Goal: Task Accomplishment & Management: Complete application form

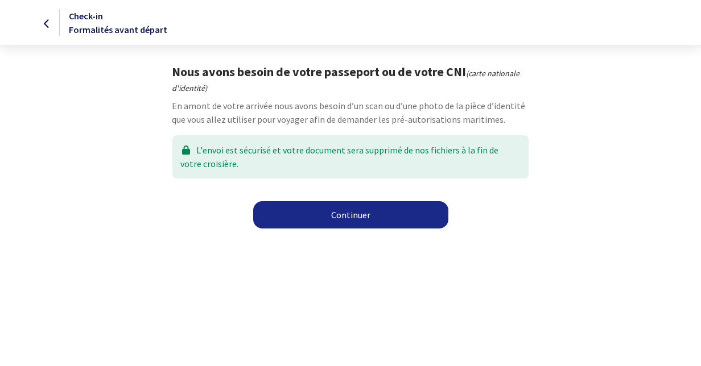
click at [350, 216] on link "Continuer" at bounding box center [350, 214] width 195 height 27
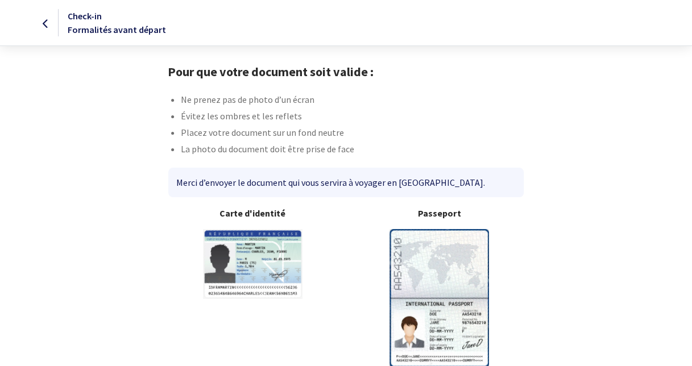
click at [443, 279] on img at bounding box center [440, 298] width 100 height 138
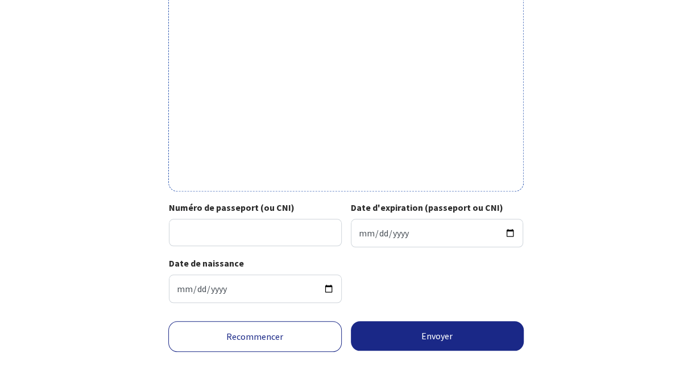
scroll to position [400, 0]
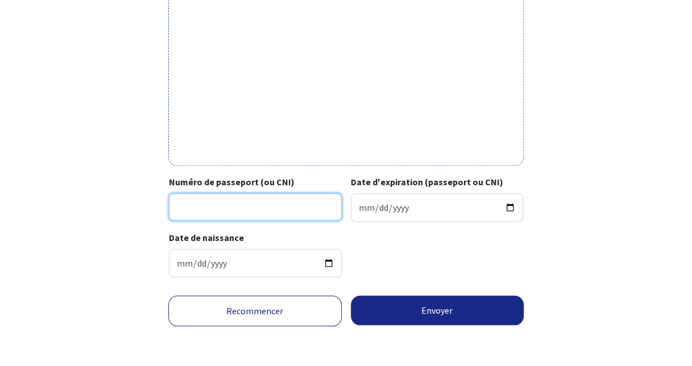
click at [254, 207] on input "Numéro de passeport (ou CNI)" at bounding box center [255, 206] width 173 height 27
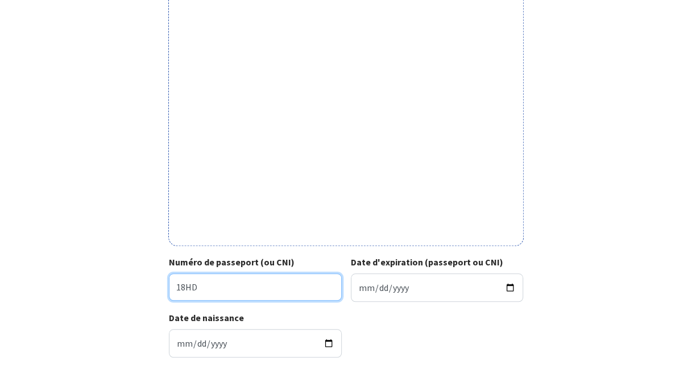
scroll to position [345, 0]
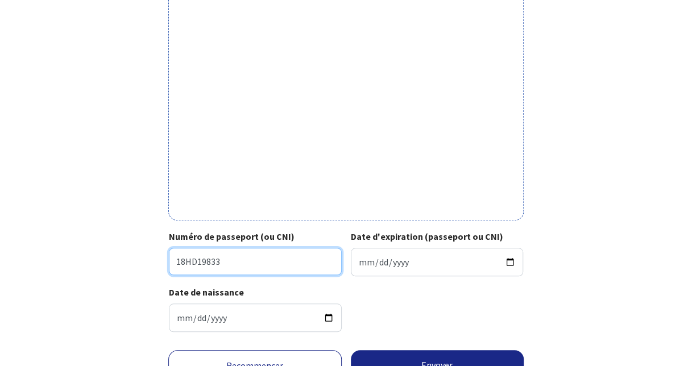
type input "18HD19833"
click at [116, 262] on div "Votre passeport ou CNI Passeport (uniquement la page avec photo) ou recto de vo…" at bounding box center [346, 30] width 643 height 622
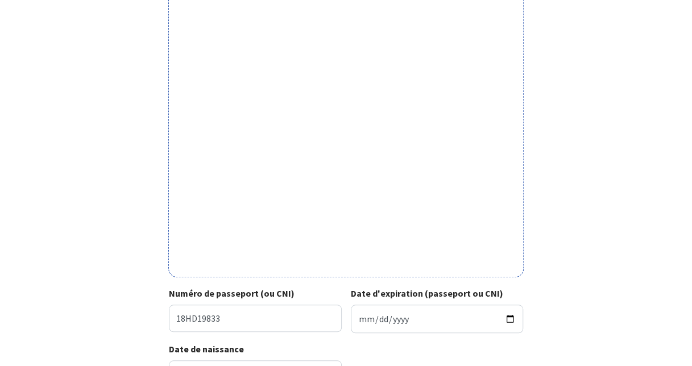
scroll to position [400, 0]
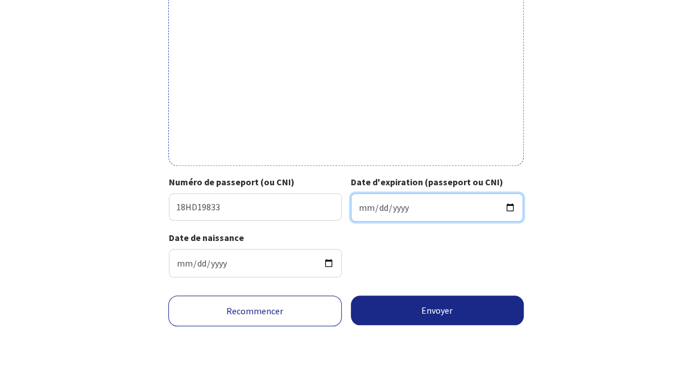
click at [399, 205] on input "Date d'expiration (passeport ou CNI)" at bounding box center [437, 207] width 173 height 28
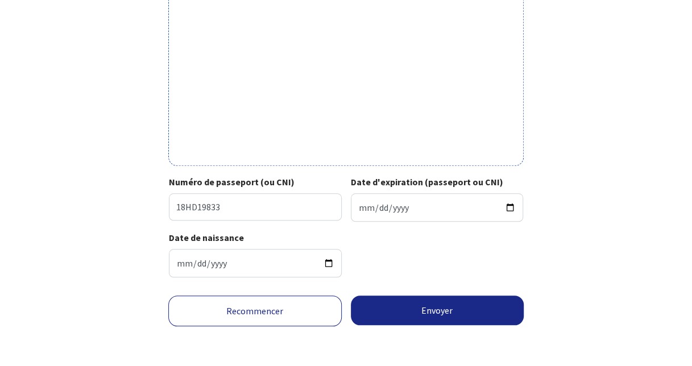
click at [680, 86] on form "Votre passeport ou CNI Passeport (uniquement la page avec photo) ou recto de vo…" at bounding box center [346, 15] width 692 height 703
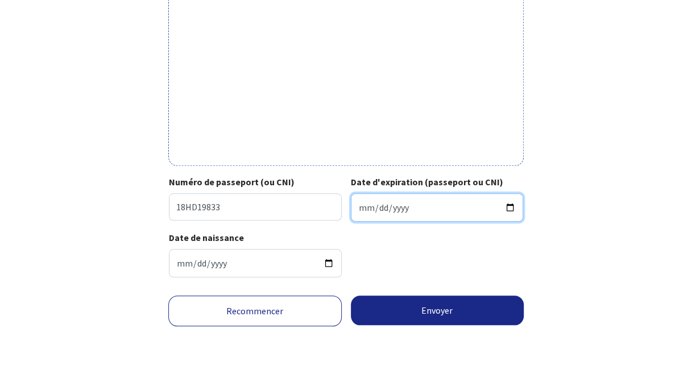
click at [508, 208] on input "Date d'expiration (passeport ou CNI)" at bounding box center [437, 207] width 173 height 28
type input "2028-12-11"
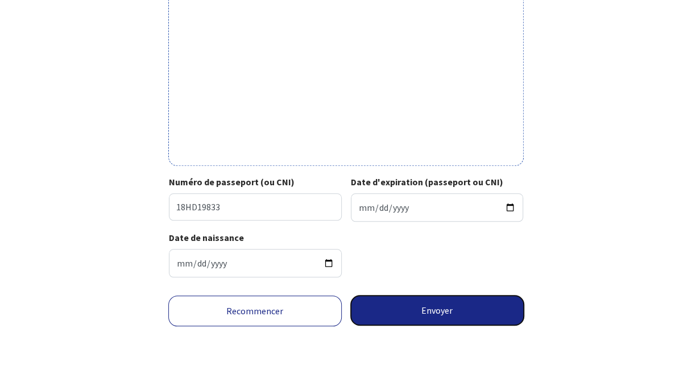
drag, startPoint x: 449, startPoint y: 296, endPoint x: 571, endPoint y: 213, distance: 147.4
click at [571, 213] on div "Votre passeport ou CNI Passeport (uniquement la page avec photo) ou recto de vo…" at bounding box center [346, 15] width 643 height 703
click at [435, 311] on button "Envoyer" at bounding box center [438, 311] width 174 height 30
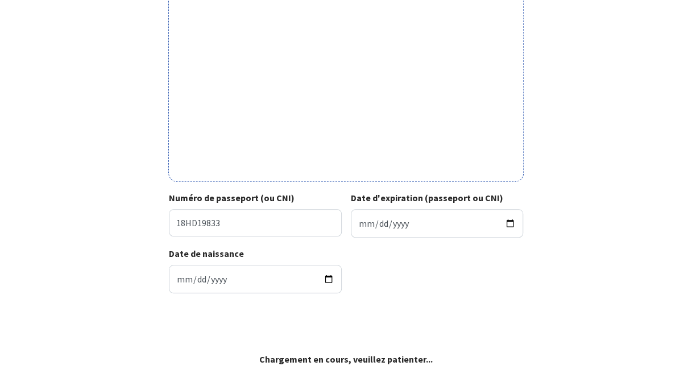
scroll to position [383, 0]
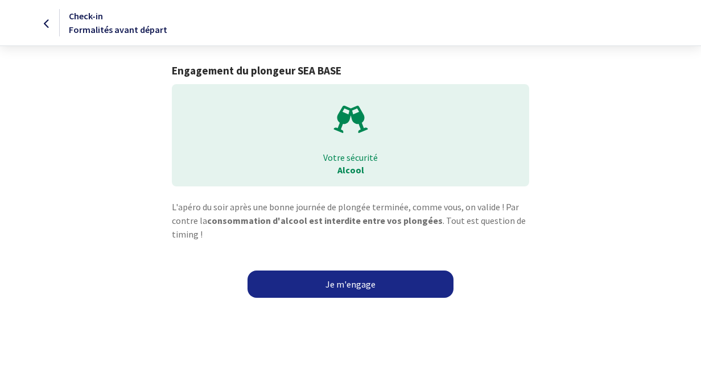
click at [405, 297] on link "Je m'engage" at bounding box center [351, 284] width 206 height 27
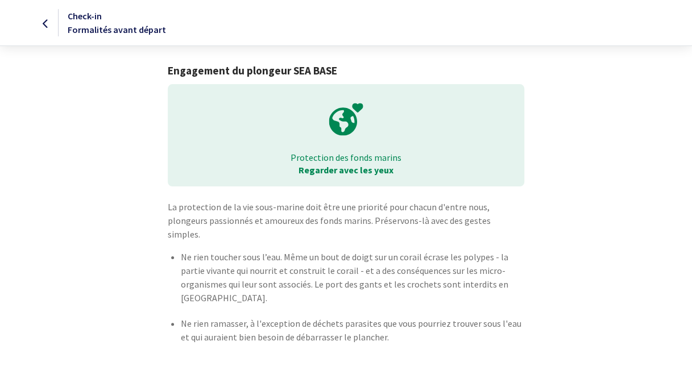
scroll to position [39, 0]
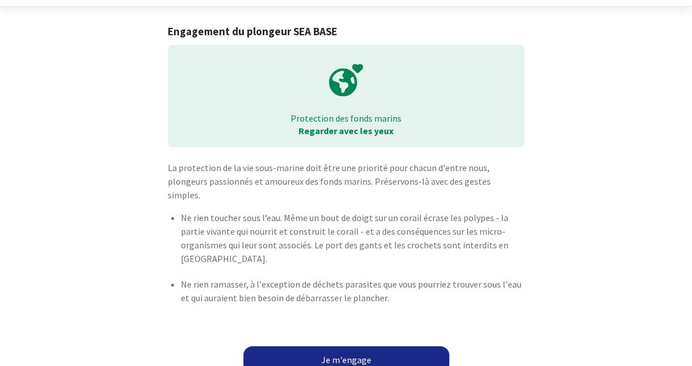
click at [374, 347] on link "Je m'engage" at bounding box center [347, 360] width 206 height 27
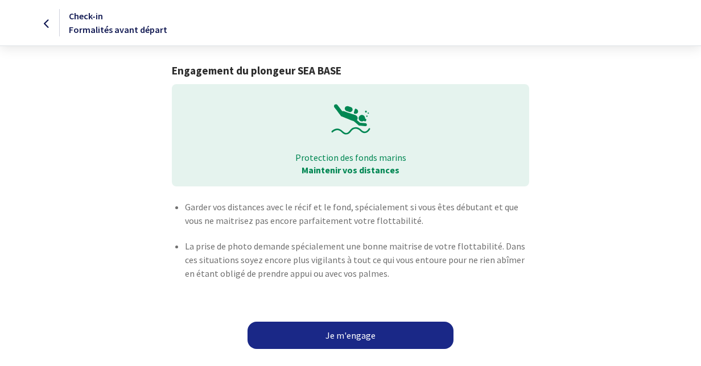
click at [352, 345] on link "Je m'engage" at bounding box center [351, 335] width 206 height 27
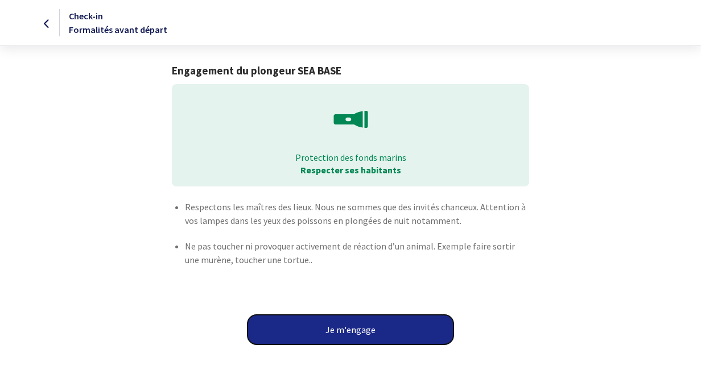
click at [358, 331] on button "Je m'engage" at bounding box center [351, 330] width 206 height 30
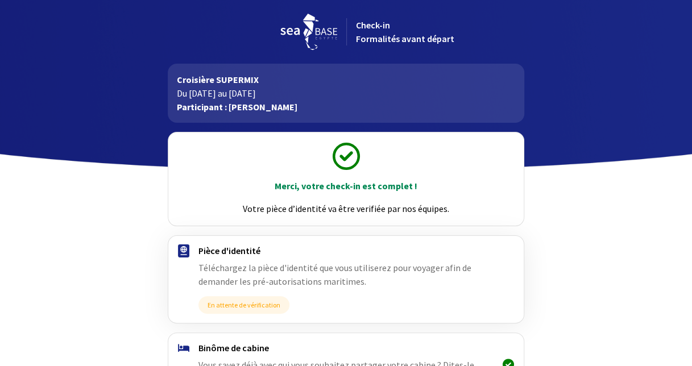
scroll to position [149, 0]
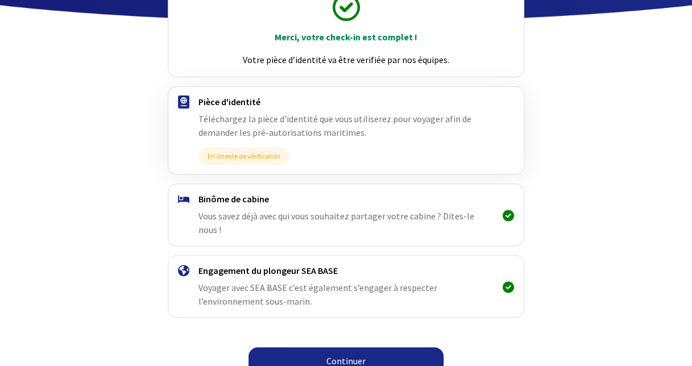
click at [312, 351] on link "Continuer" at bounding box center [346, 361] width 195 height 27
